Goal: Transaction & Acquisition: Purchase product/service

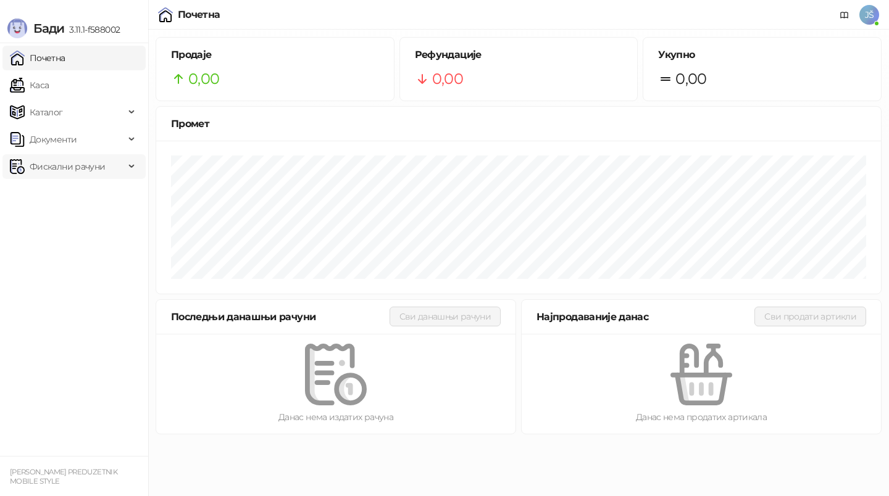
click at [77, 157] on span "Фискални рачуни" at bounding box center [67, 166] width 75 height 25
click at [49, 91] on link "Каса" at bounding box center [29, 85] width 39 height 25
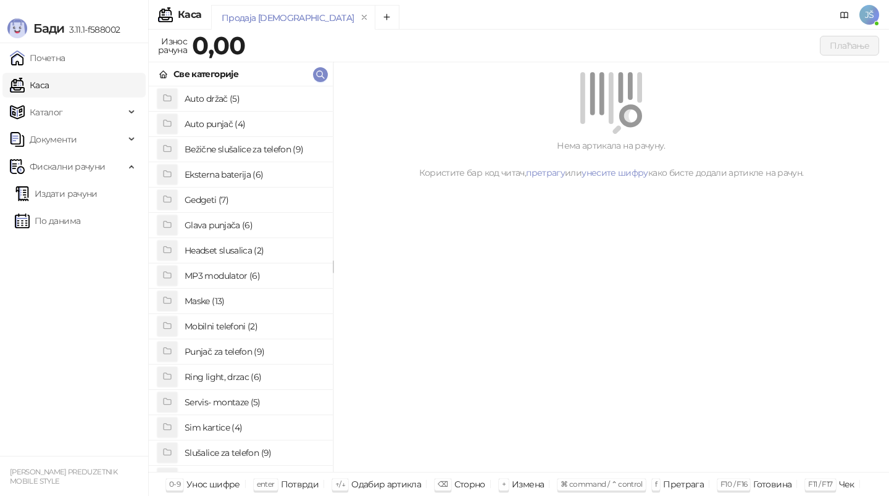
click at [260, 303] on h4 "Maske (13)" at bounding box center [254, 301] width 138 height 20
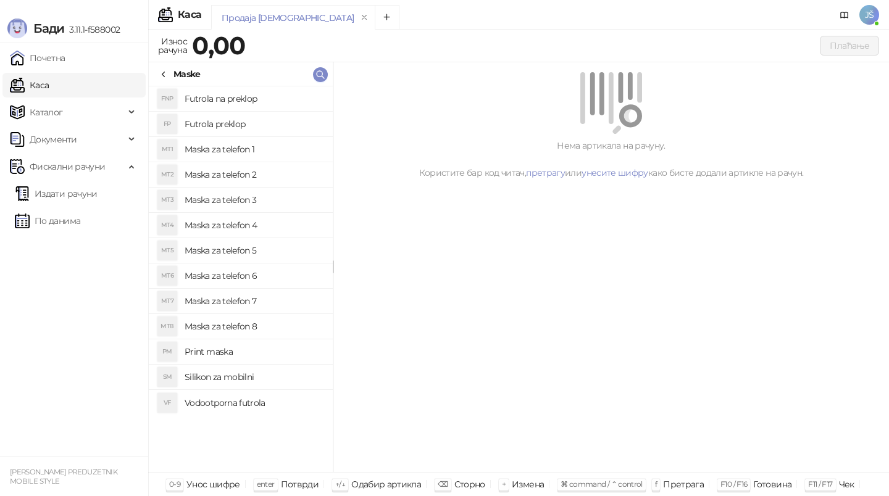
click at [264, 251] on h4 "Maska za telefon 5" at bounding box center [254, 251] width 138 height 20
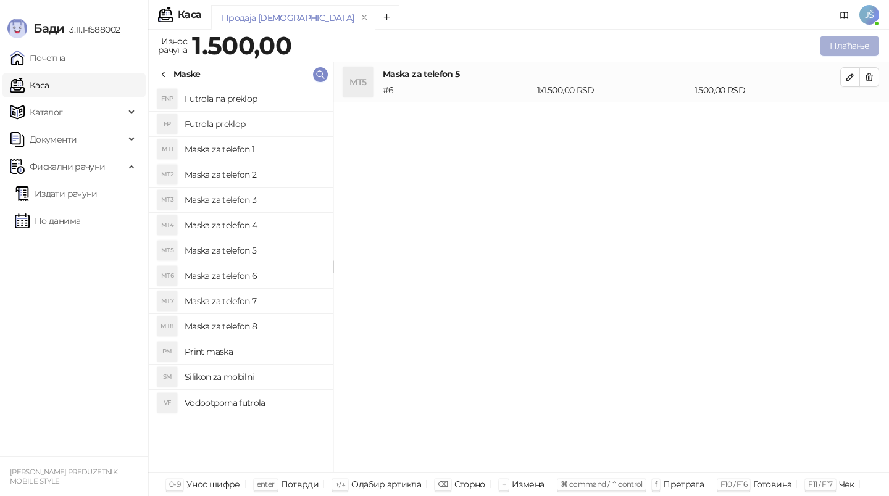
click at [833, 48] on button "Плаћање" at bounding box center [849, 46] width 59 height 20
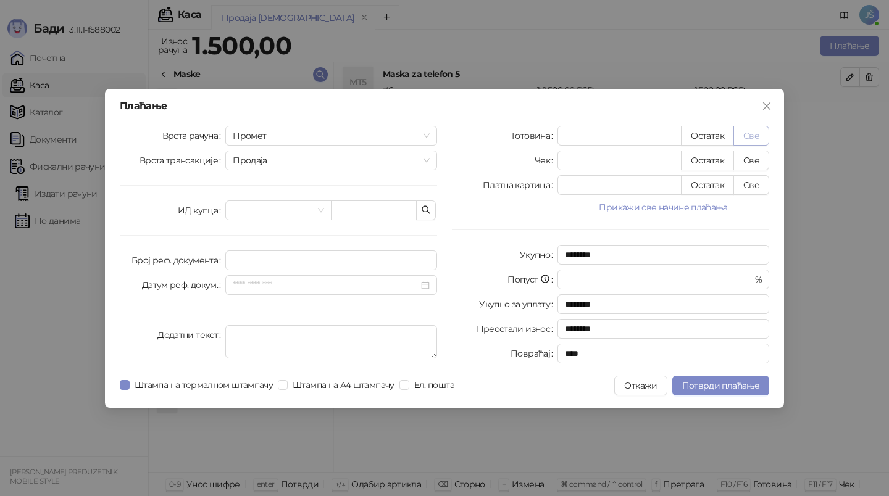
click at [763, 130] on button "Све" at bounding box center [751, 136] width 36 height 20
type input "****"
click at [762, 106] on icon "close" at bounding box center [767, 106] width 10 height 10
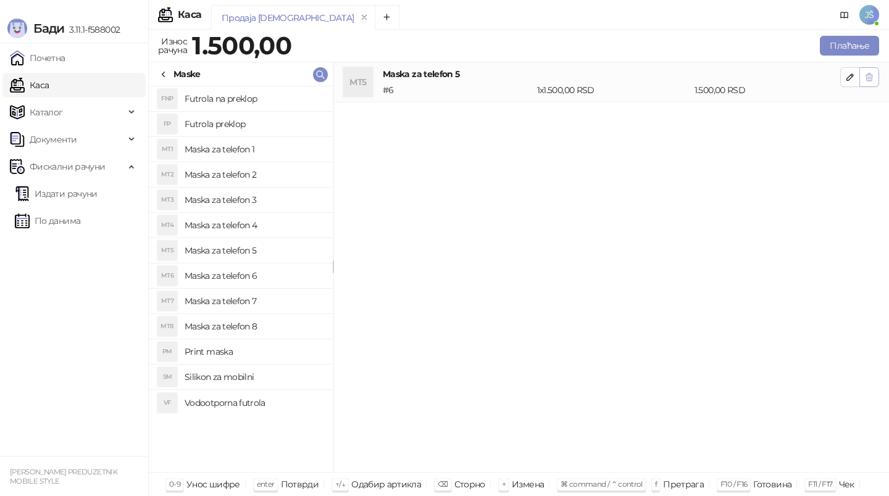
click at [866, 78] on icon "button" at bounding box center [869, 76] width 7 height 7
